Goal: Task Accomplishment & Management: Complete application form

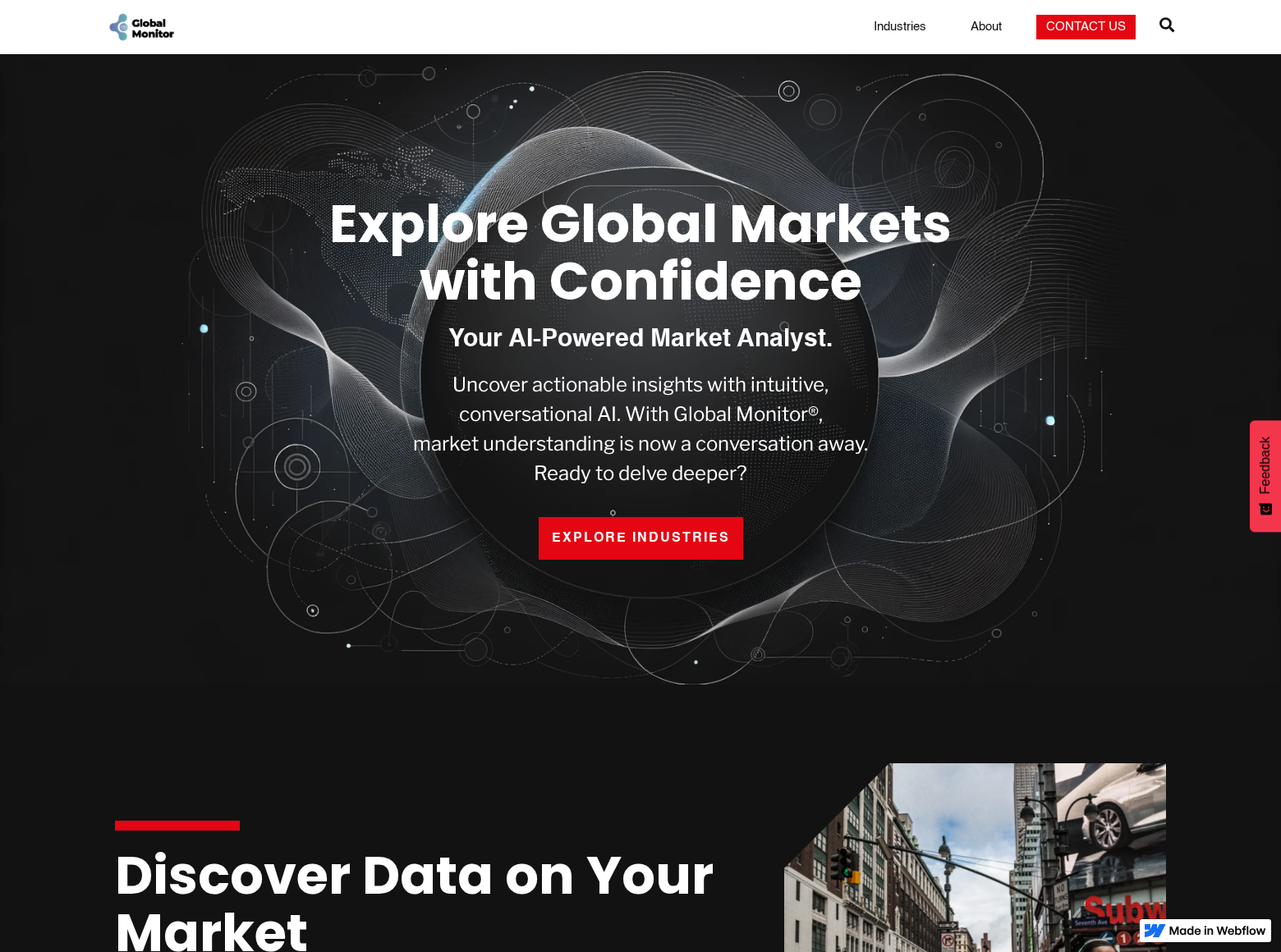
scroll to position [2387, 0]
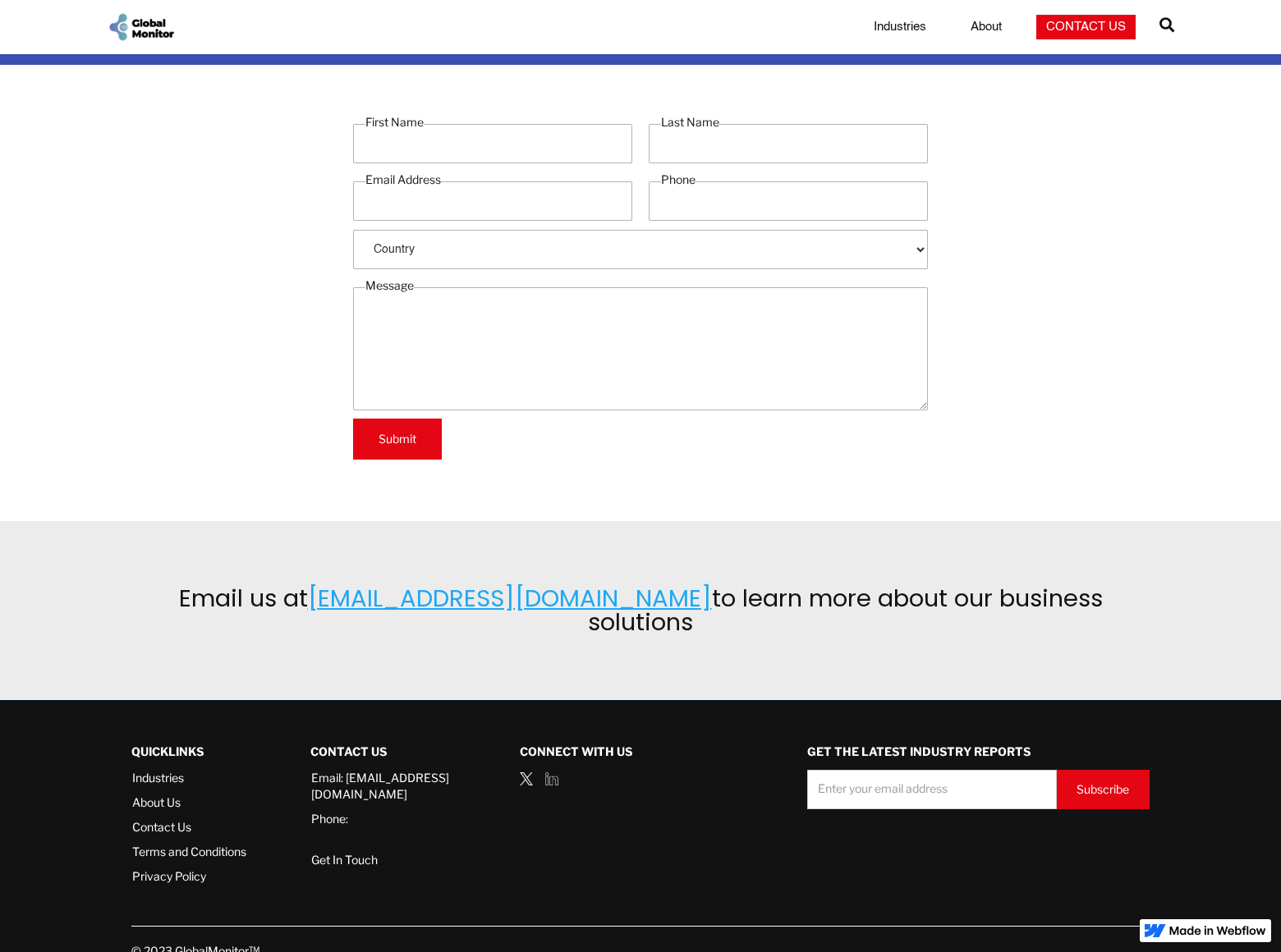
scroll to position [27, 0]
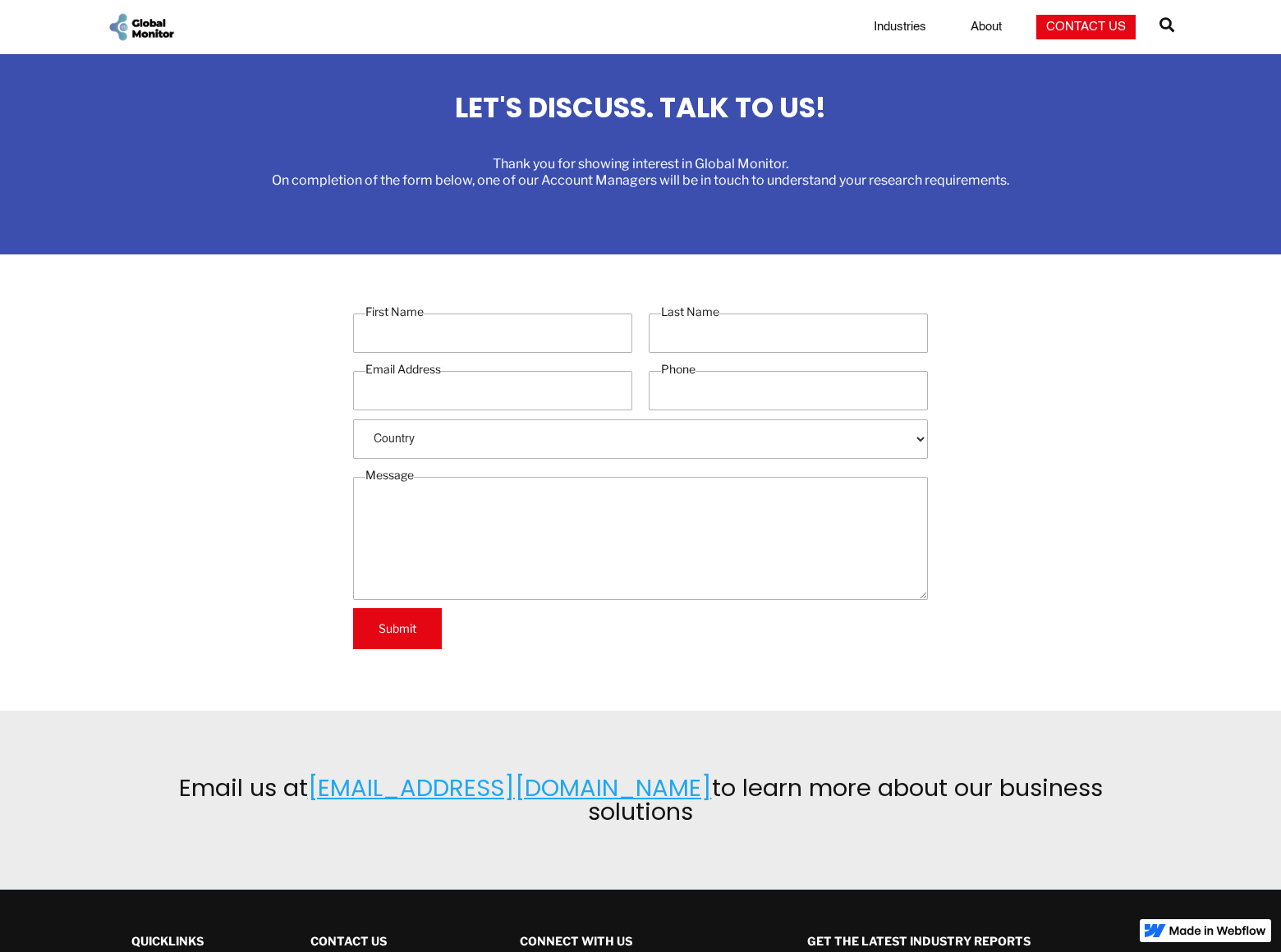
select select "USE"
type input "[PERSON_NAME]"
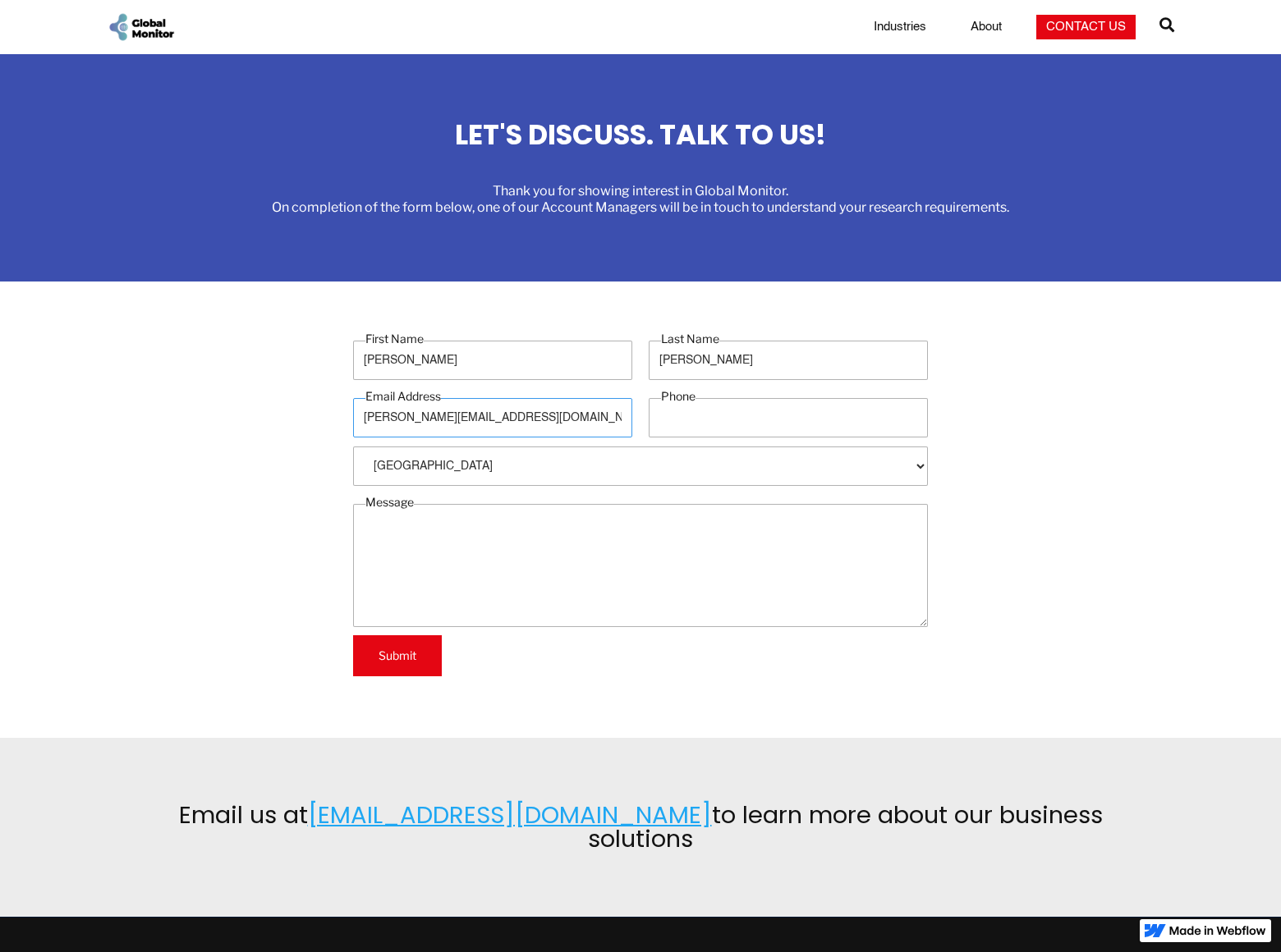
type input "[PERSON_NAME][EMAIL_ADDRESS][DOMAIN_NAME]"
type input "8054002077"
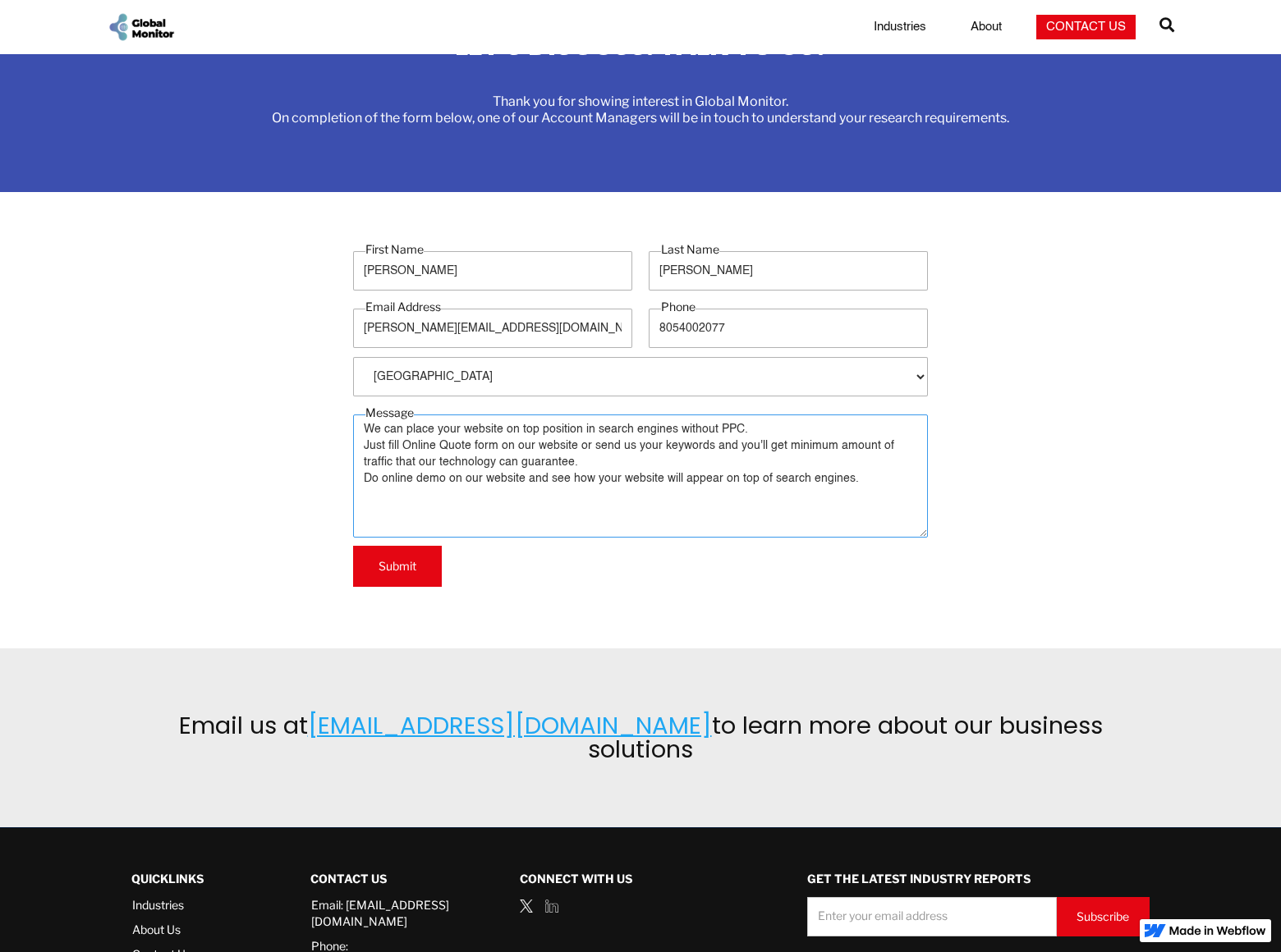
type textarea "We can place your website on top position in search engines without PPC. Just f…"
click at [397, 567] on input "Submit" at bounding box center [397, 567] width 89 height 41
type input "Please wait..."
